Goal: Understand process/instructions: Learn how to perform a task or action

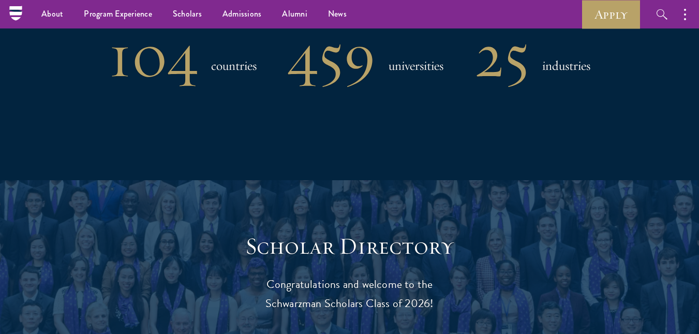
scroll to position [880, 0]
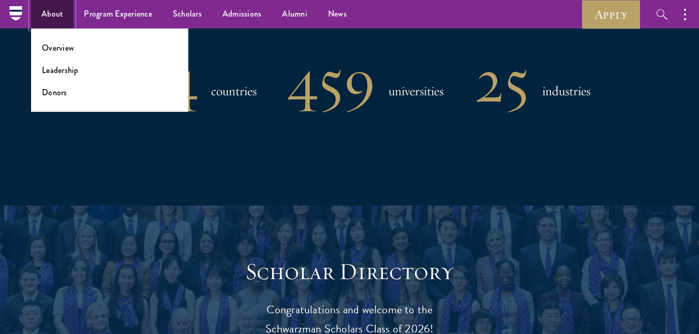
click at [42, 17] on link "About" at bounding box center [52, 14] width 42 height 28
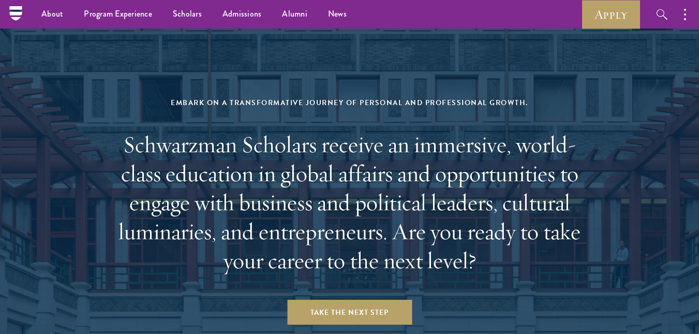
scroll to position [4048, 0]
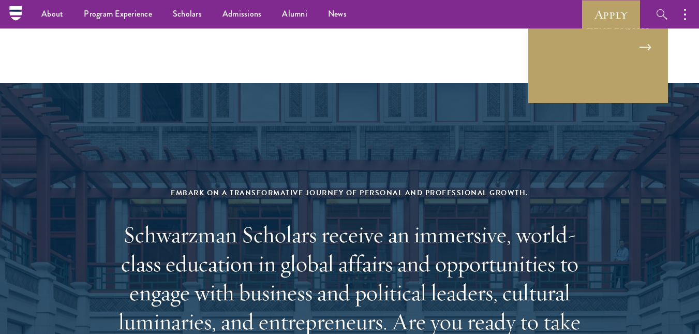
click at [18, 14] on nav "About Overview Leadership Donors Program Experience Overview Curriculum Student…" at bounding box center [251, 14] width 471 height 28
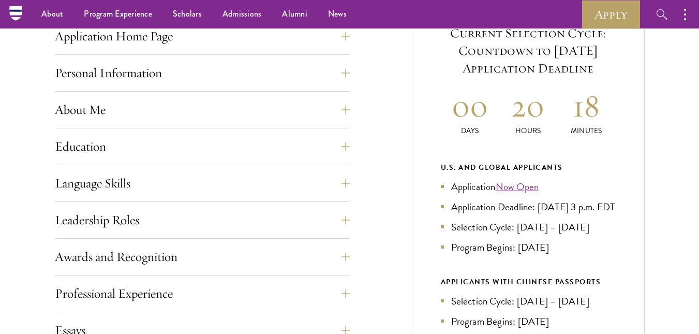
scroll to position [414, 0]
